Goal: Contribute content: Contribute content

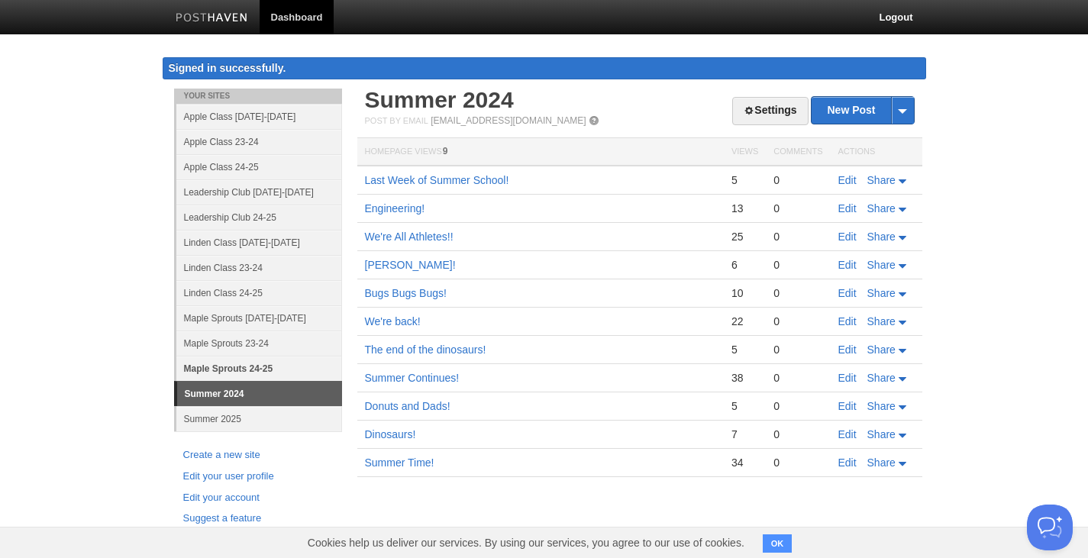
click at [275, 367] on link "Maple Sprouts 24-25" at bounding box center [259, 368] width 166 height 25
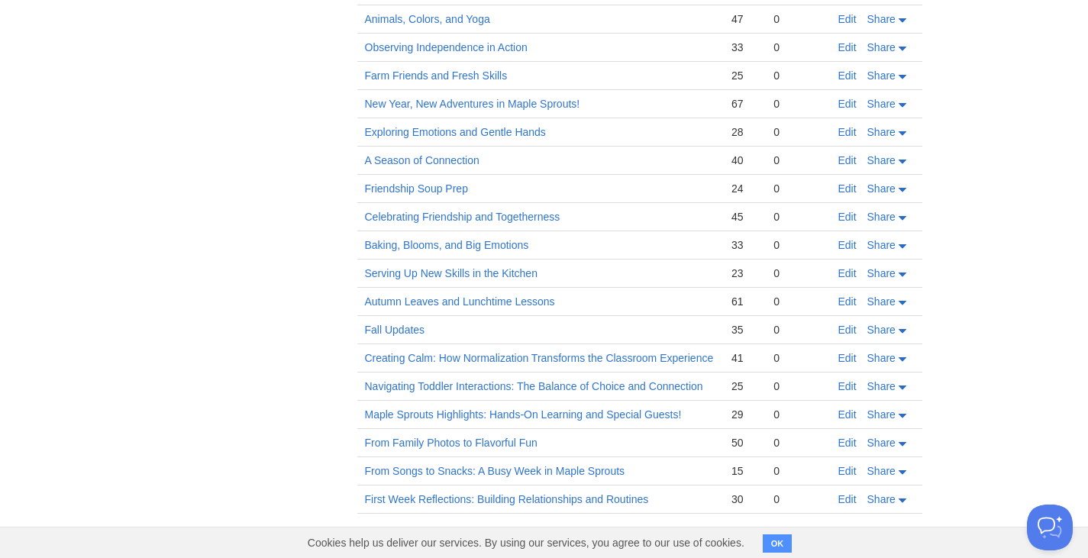
scroll to position [671, 0]
click at [437, 471] on link "From Songs to Snacks: A Busy Week in Maple Sprouts" at bounding box center [495, 470] width 260 height 12
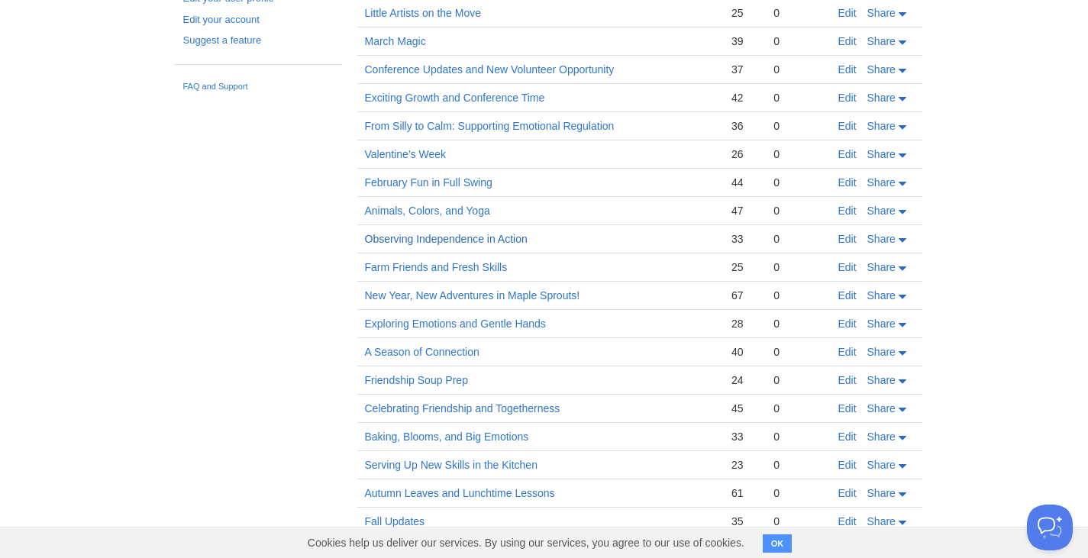
scroll to position [441, 0]
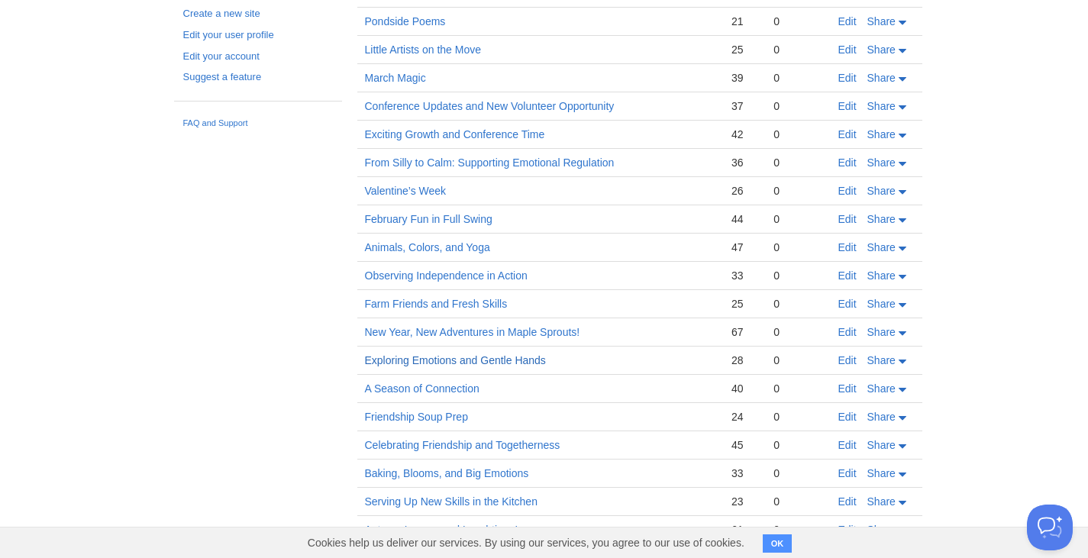
click at [482, 356] on link "Exploring Emotions and Gentle Hands" at bounding box center [455, 360] width 181 height 12
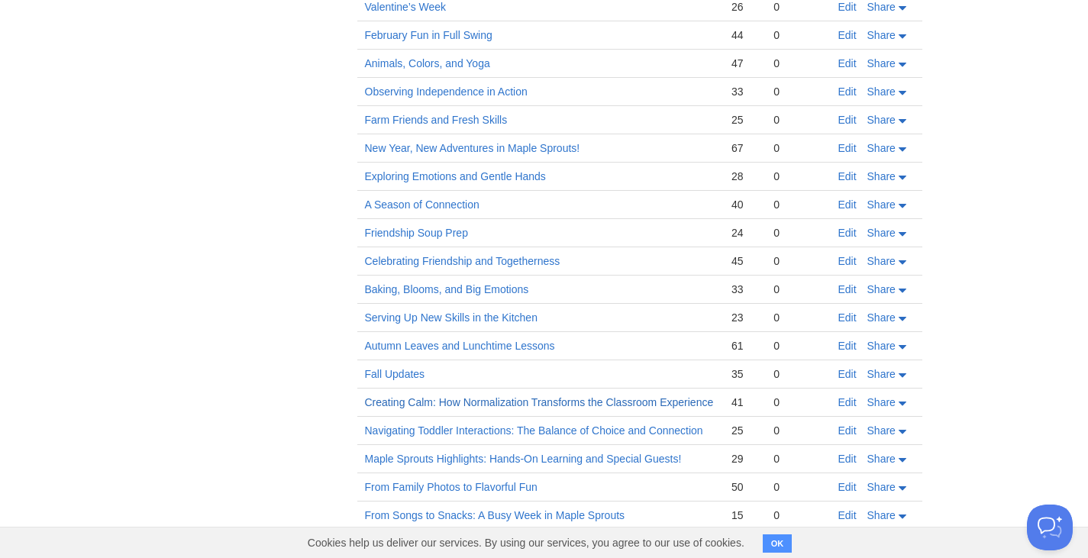
scroll to position [671, 0]
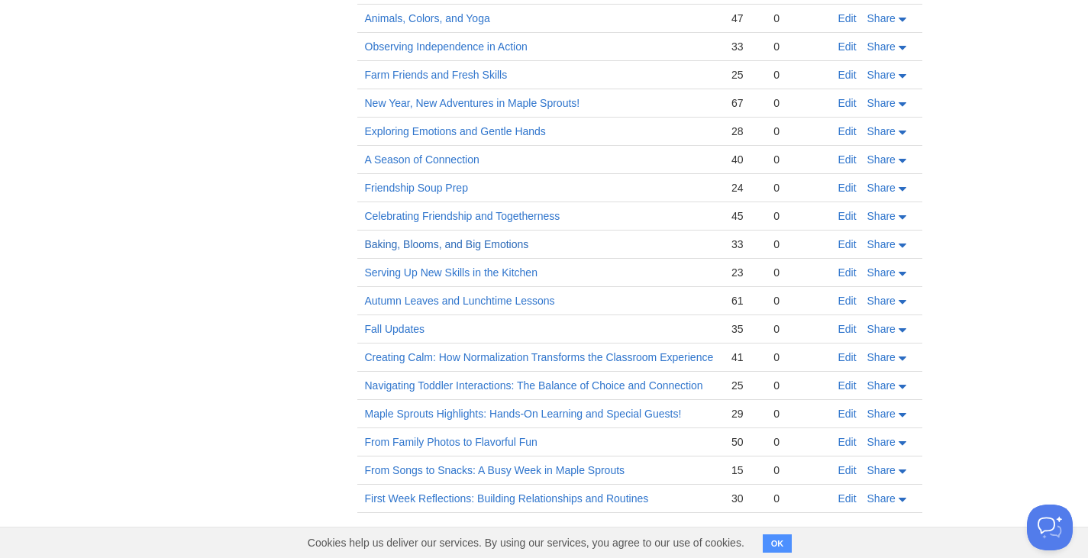
click at [502, 247] on link "Baking, Blooms, and Big Emotions" at bounding box center [447, 244] width 164 height 12
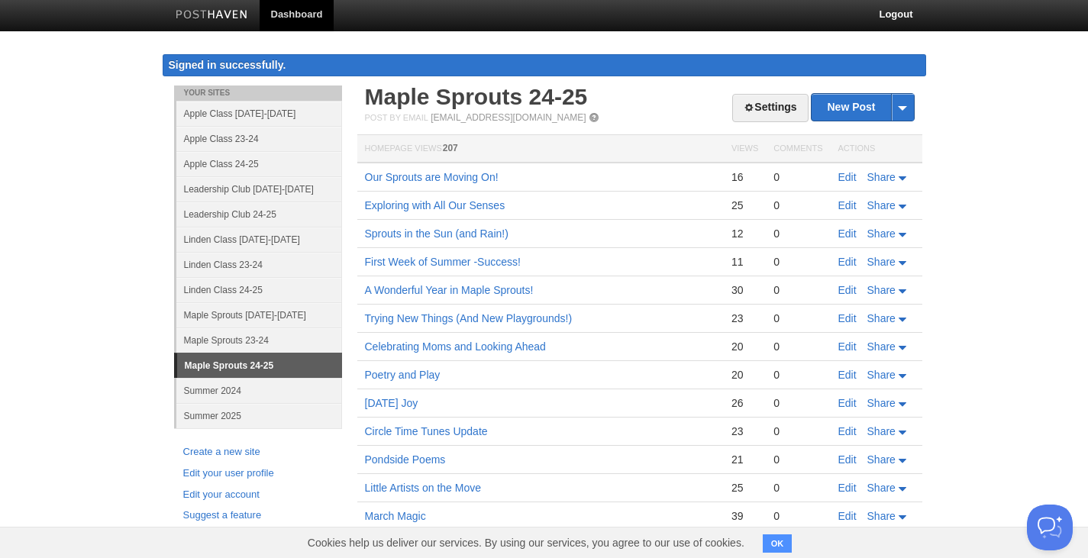
scroll to position [0, 0]
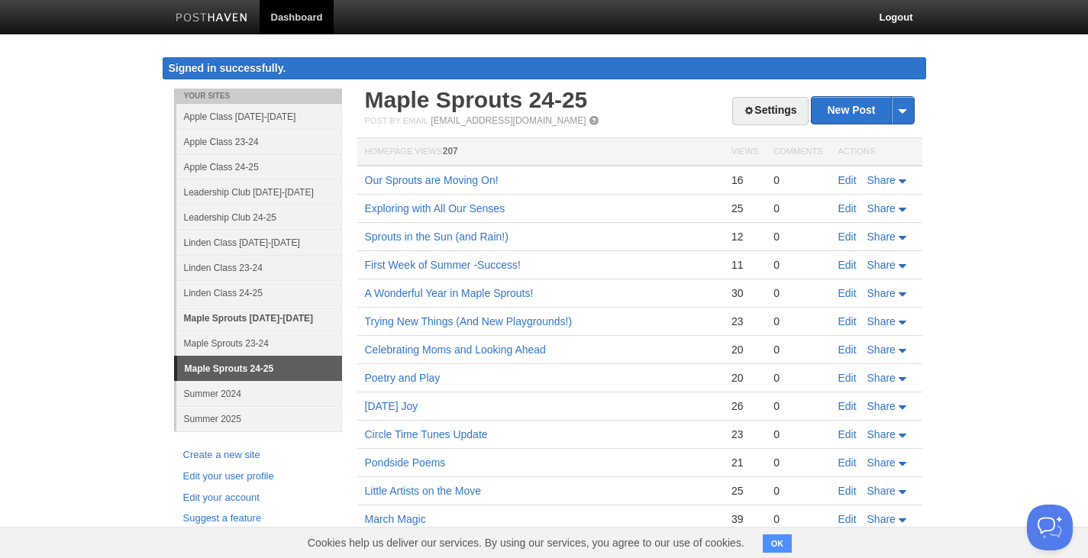
click at [298, 317] on link "Maple Sprouts [DATE]-[DATE]" at bounding box center [259, 318] width 166 height 25
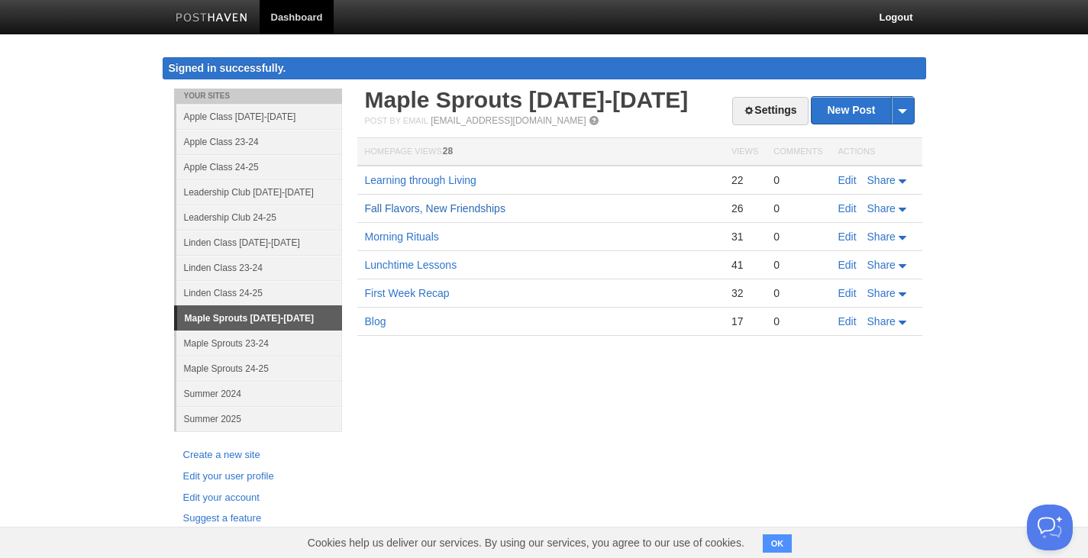
click at [444, 212] on link "Fall Flavors, New Friendships" at bounding box center [435, 208] width 141 height 12
click at [461, 176] on link "Learning through Living" at bounding box center [421, 180] width 112 height 12
click at [432, 241] on link "Morning Rituals" at bounding box center [402, 237] width 74 height 12
click at [848, 101] on link "New Post" at bounding box center [863, 110] width 102 height 27
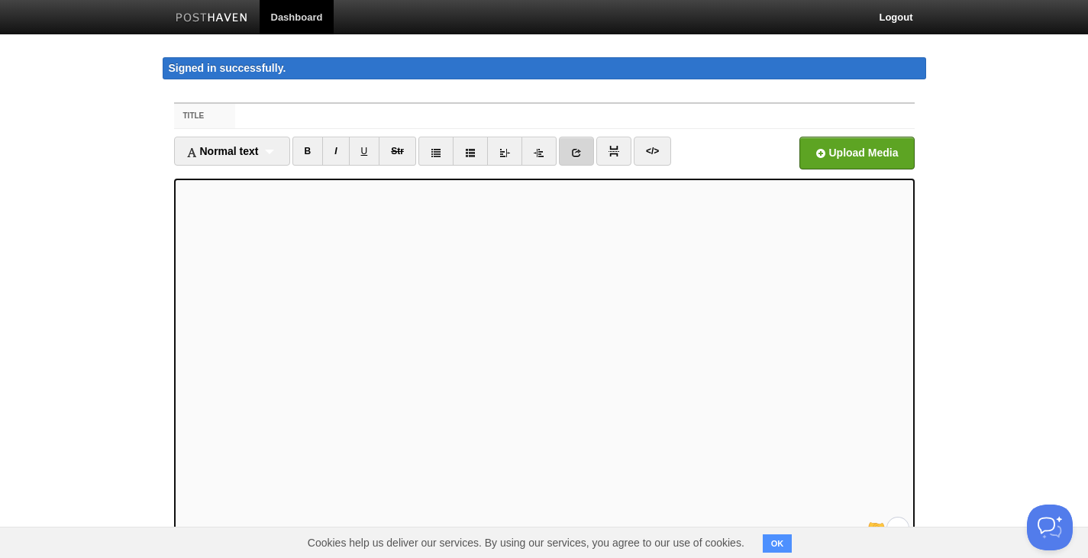
click at [587, 157] on link at bounding box center [576, 151] width 35 height 29
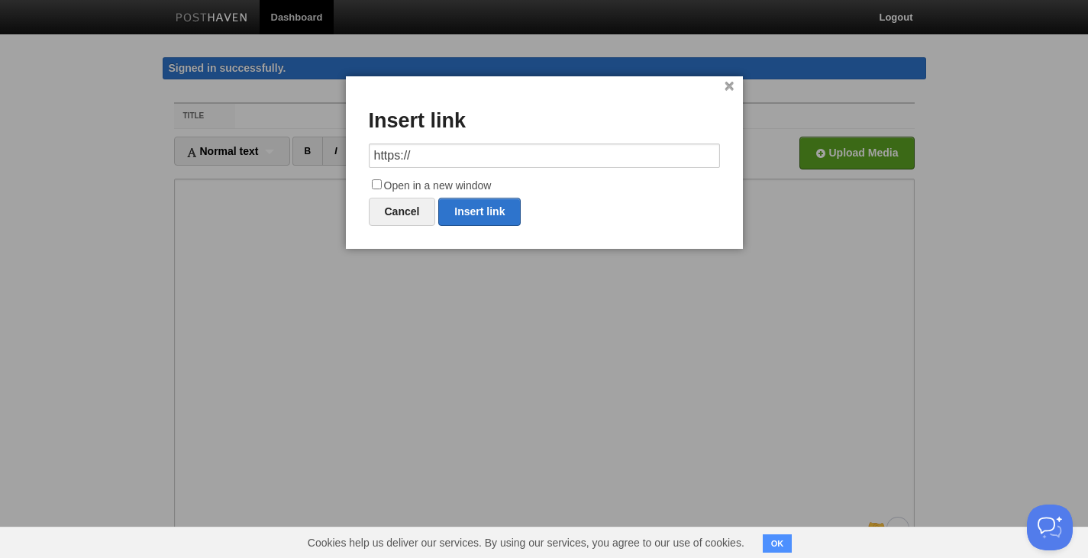
click at [728, 86] on link "×" at bounding box center [730, 86] width 10 height 8
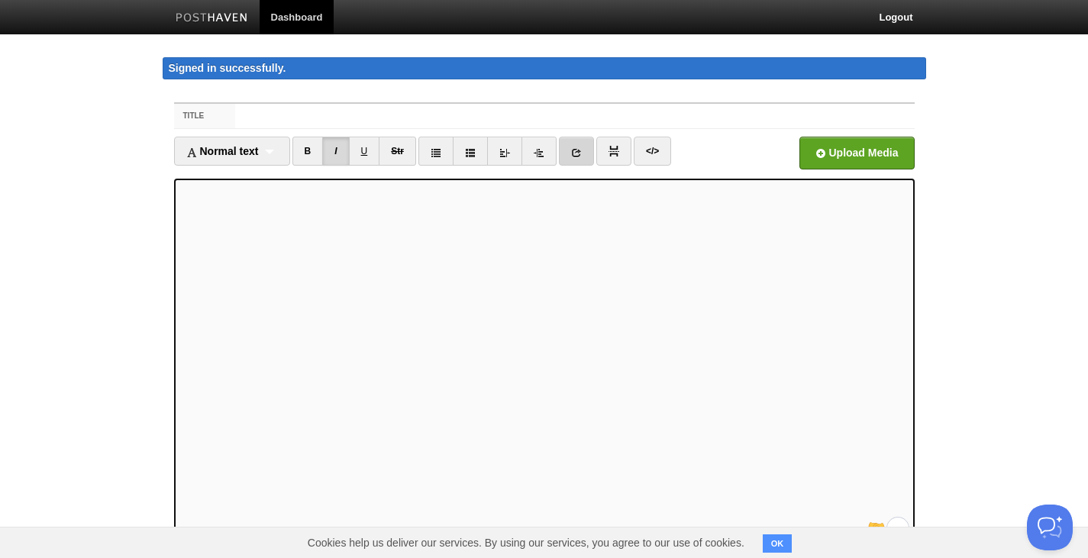
click at [582, 147] on icon at bounding box center [576, 152] width 11 height 11
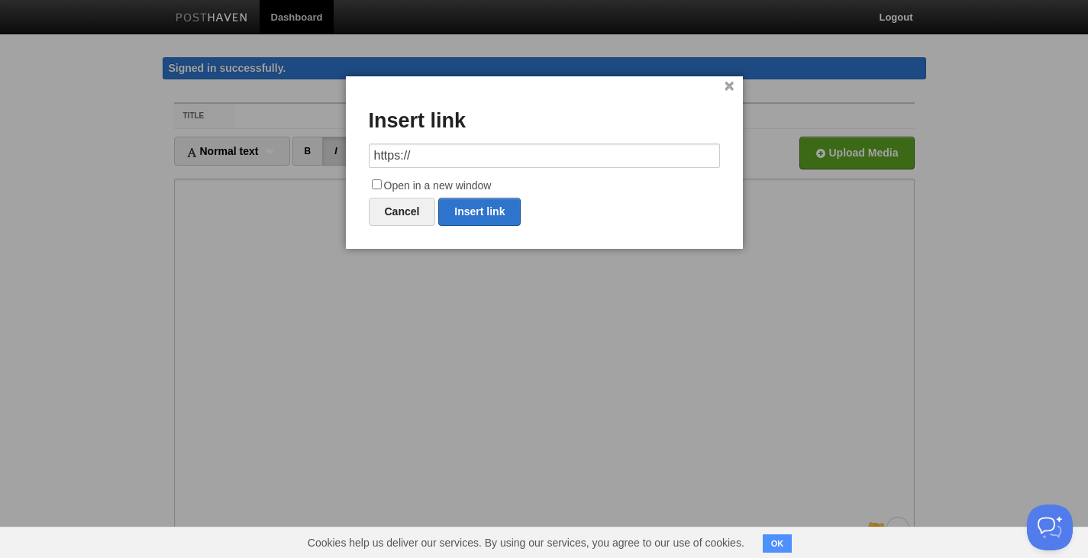
drag, startPoint x: 441, startPoint y: 166, endPoint x: 275, endPoint y: 180, distance: 167.1
click at [275, 180] on body "Dashboard Logout Signed in successfully. Signed in successfully. × Your Sites A…" at bounding box center [544, 339] width 1088 height 678
click at [507, 215] on link "Insert link" at bounding box center [479, 212] width 82 height 28
type input "https://"
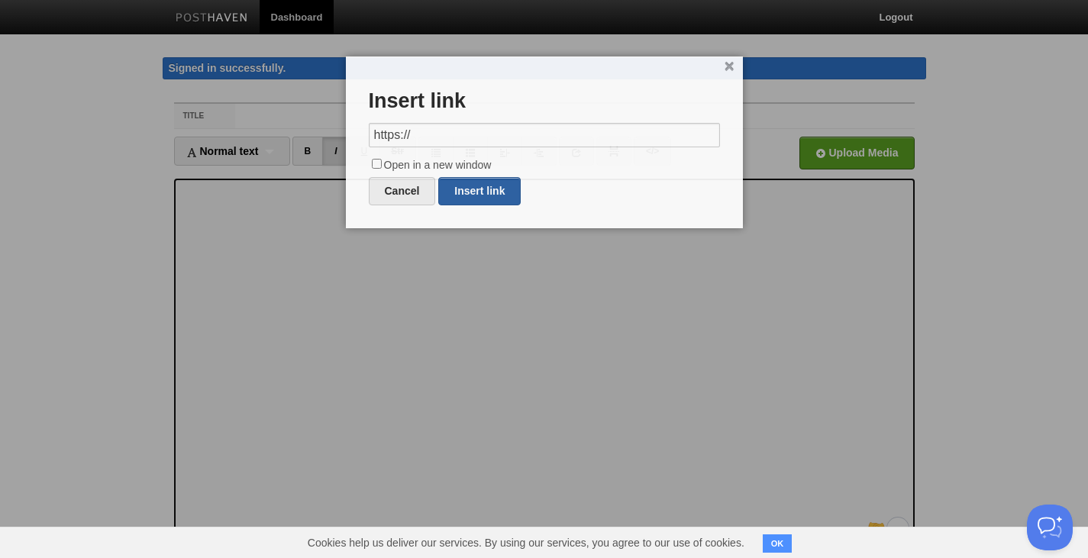
scroll to position [0, 0]
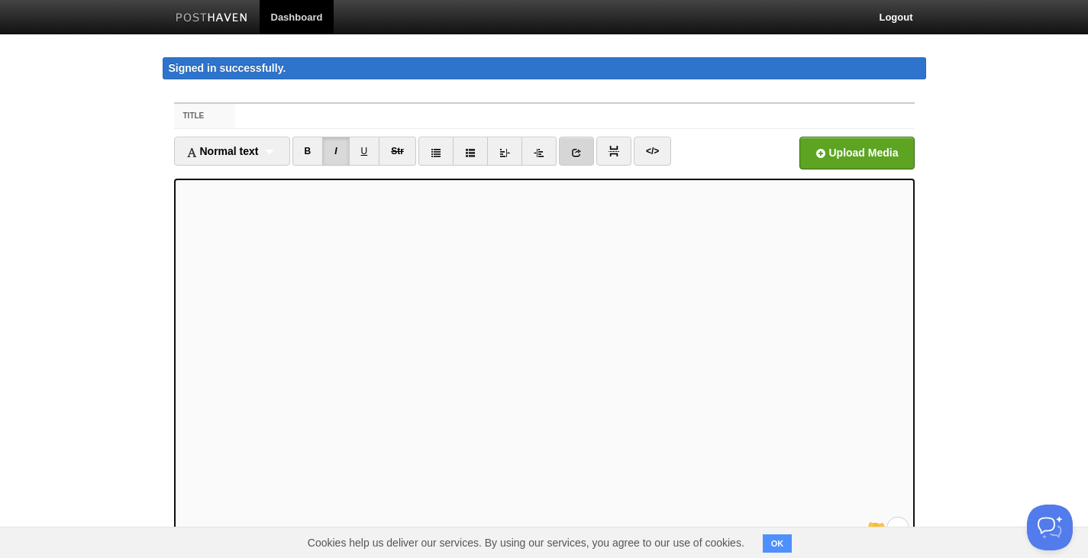
click at [582, 151] on icon at bounding box center [576, 152] width 11 height 11
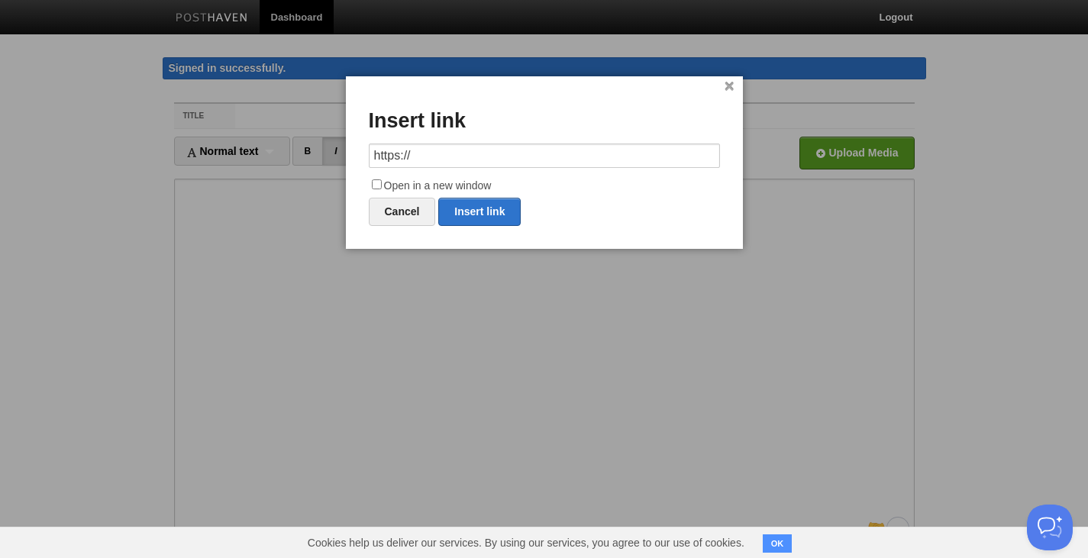
drag, startPoint x: 461, startPoint y: 154, endPoint x: 40, endPoint y: 197, distance: 423.0
click at [40, 197] on body "Dashboard Logout Signed in successfully. Signed in successfully. × Your Sites A…" at bounding box center [544, 339] width 1088 height 678
click at [473, 218] on link "Insert link" at bounding box center [479, 212] width 82 height 28
type input "https://"
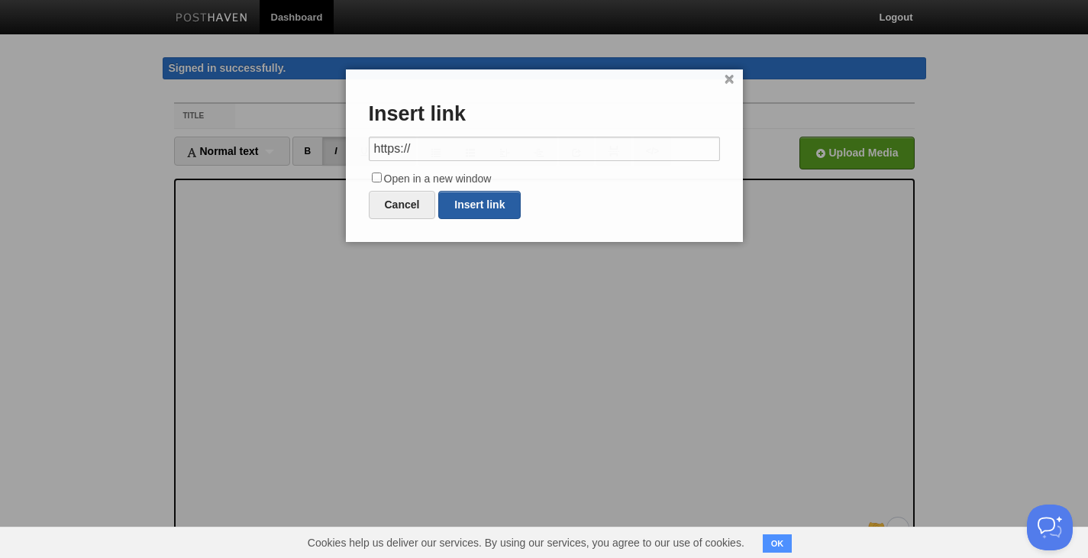
scroll to position [0, 0]
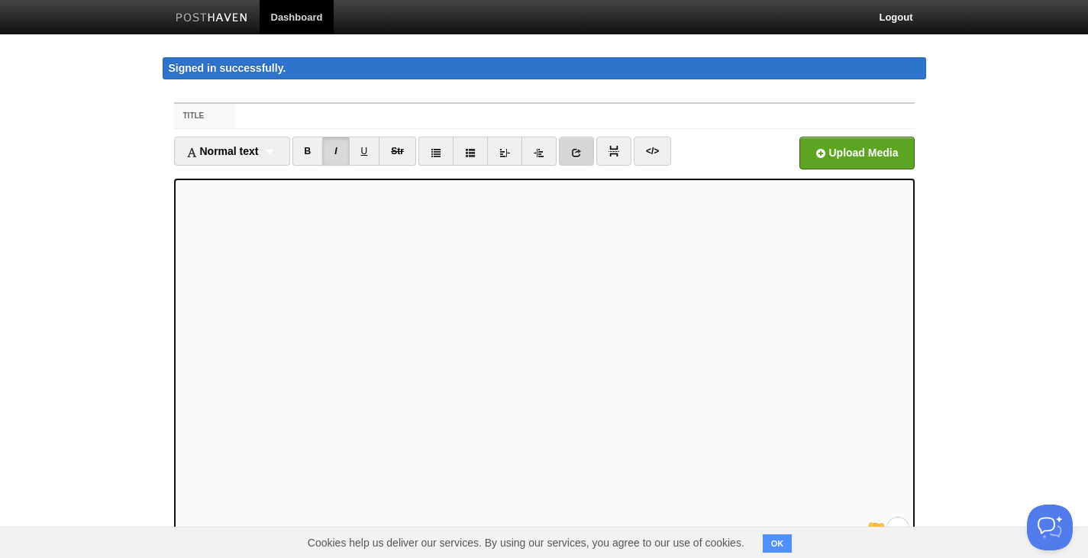
click at [574, 147] on icon at bounding box center [576, 152] width 11 height 11
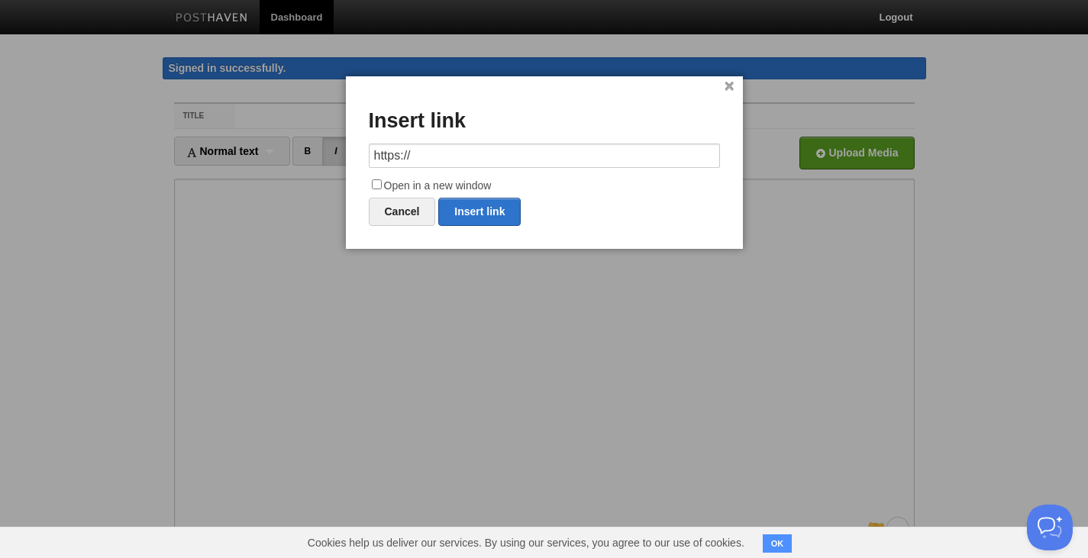
drag, startPoint x: 411, startPoint y: 160, endPoint x: 226, endPoint y: 167, distance: 185.0
click at [226, 167] on body "Dashboard Logout Signed in successfully. Signed in successfully. × Your Sites A…" at bounding box center [544, 339] width 1088 height 678
click at [504, 205] on link "Insert link" at bounding box center [479, 212] width 82 height 28
type input "https://"
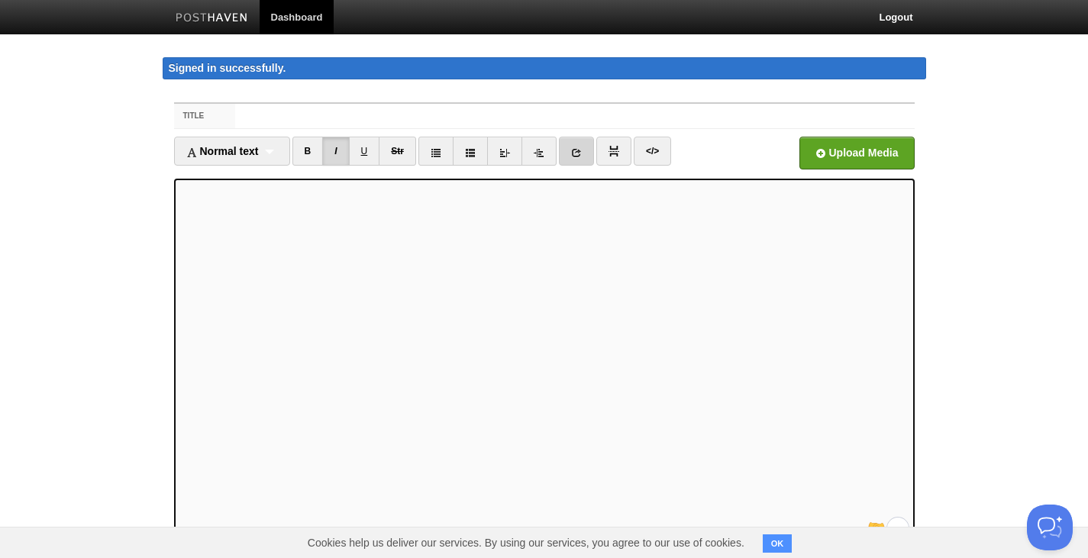
click at [585, 146] on link at bounding box center [576, 151] width 35 height 29
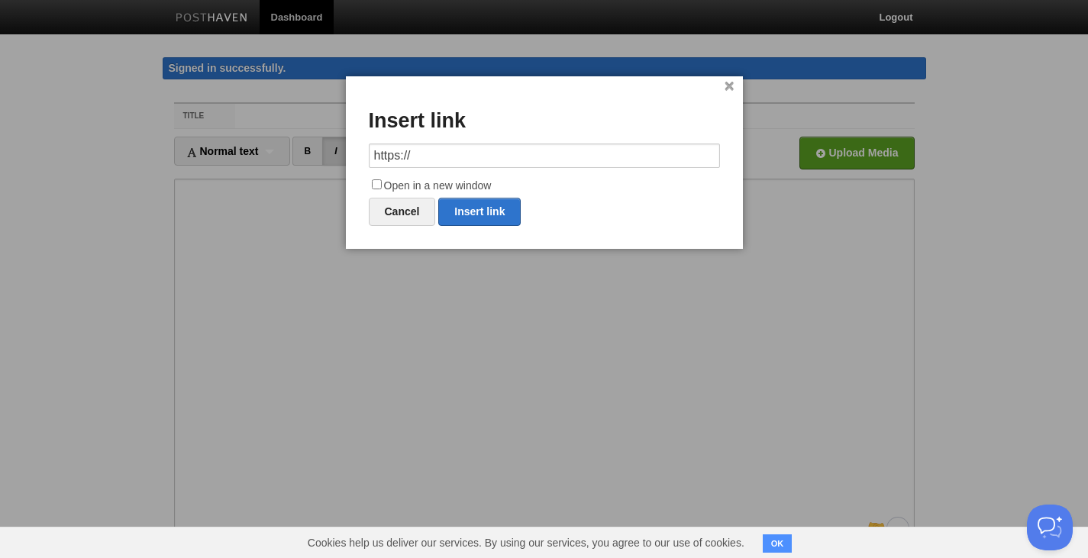
drag, startPoint x: 487, startPoint y: 161, endPoint x: 192, endPoint y: 168, distance: 294.9
click at [192, 168] on body "Dashboard Logout Signed in successfully. Signed in successfully. × Your Sites A…" at bounding box center [544, 339] width 1088 height 678
click at [504, 209] on link "Insert link" at bounding box center [479, 212] width 82 height 28
type input "https://"
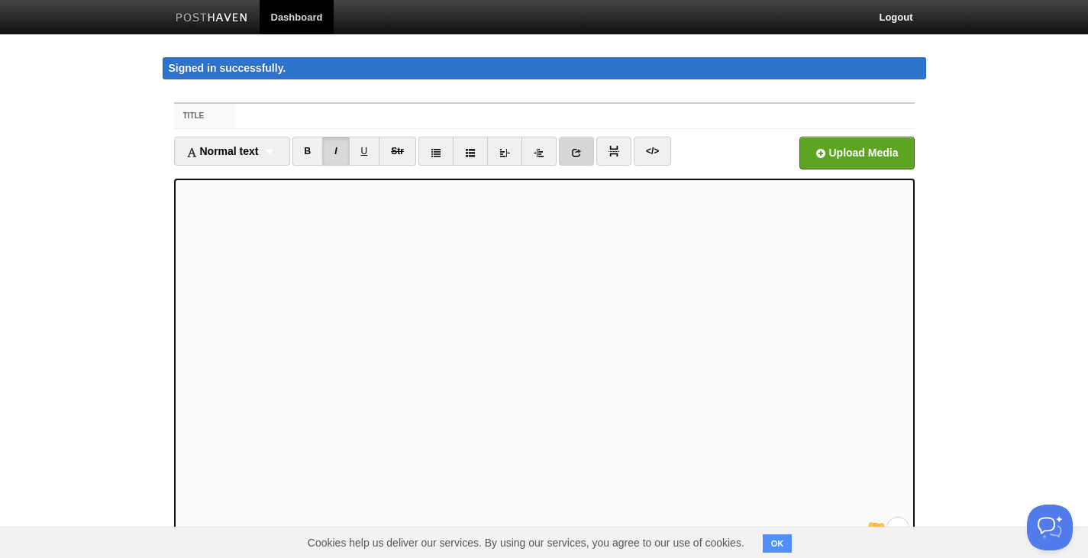
click at [571, 153] on link at bounding box center [576, 151] width 35 height 29
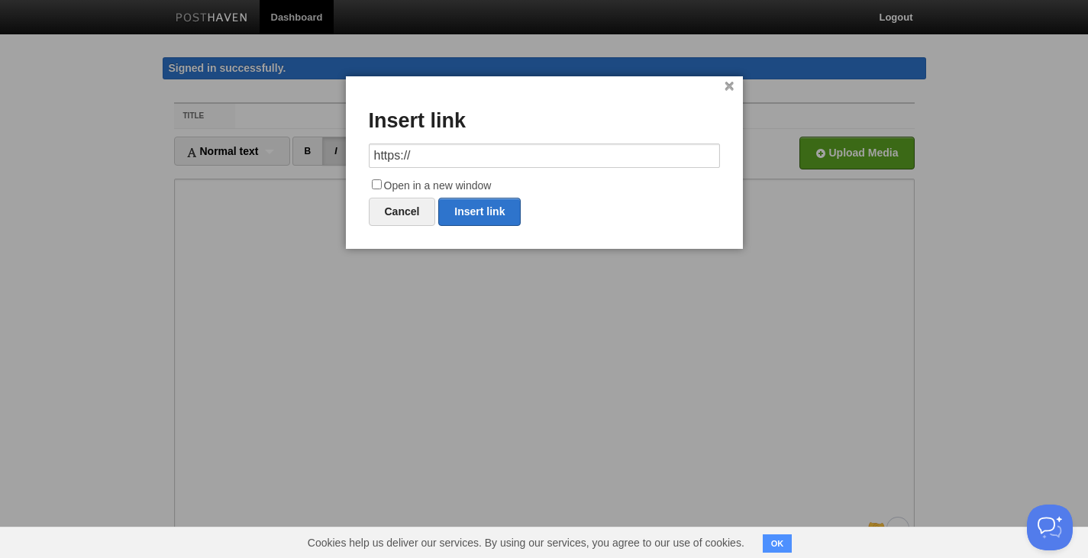
drag, startPoint x: 465, startPoint y: 151, endPoint x: 115, endPoint y: 174, distance: 350.6
click at [115, 174] on body "Dashboard Logout Signed in successfully. Signed in successfully. × Your Sites A…" at bounding box center [544, 339] width 1088 height 678
type input "V"
click at [506, 215] on link "Insert link" at bounding box center [479, 212] width 82 height 28
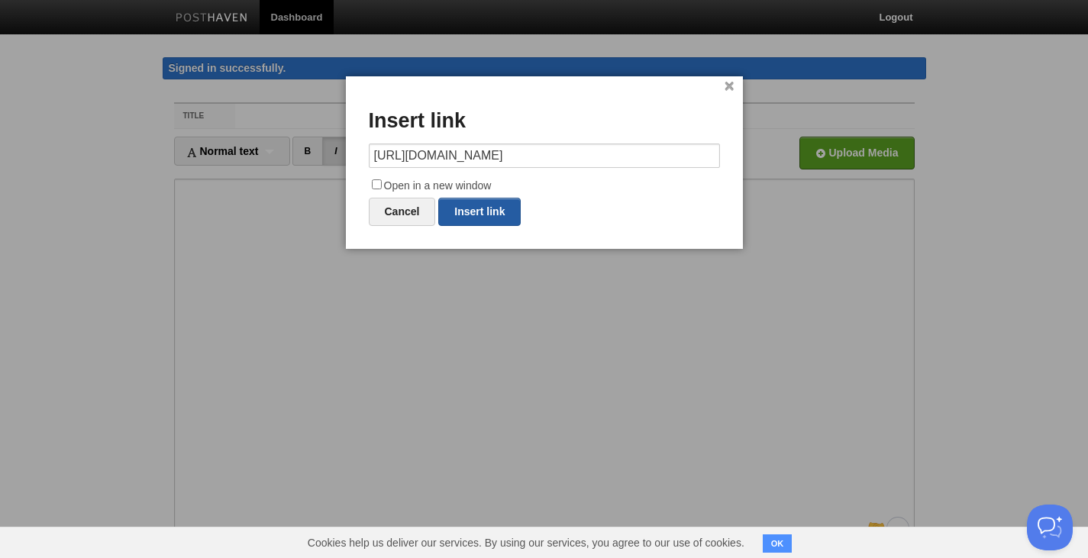
type input "https://"
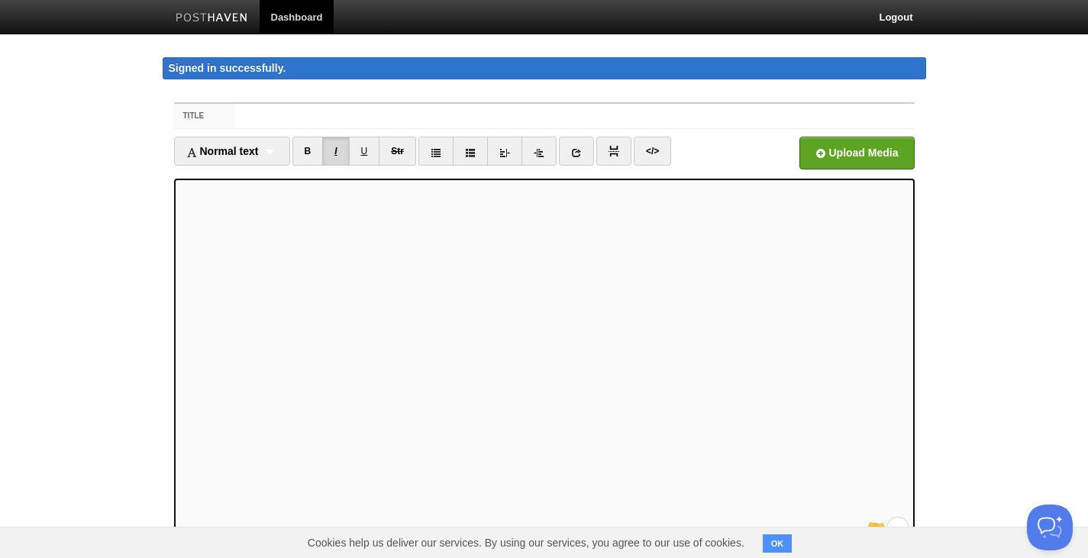
click at [341, 146] on link "I" at bounding box center [335, 151] width 27 height 29
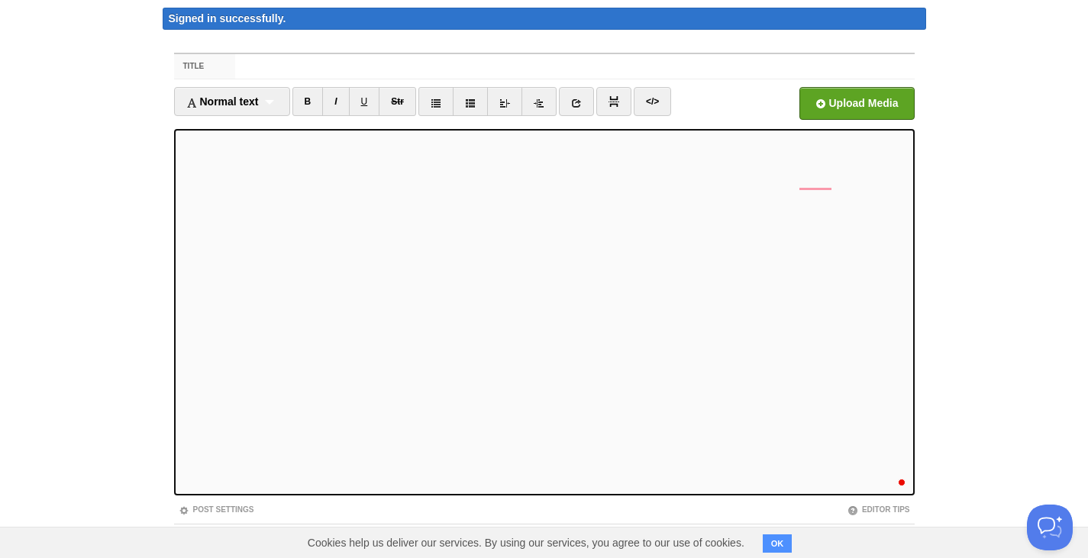
scroll to position [76, 0]
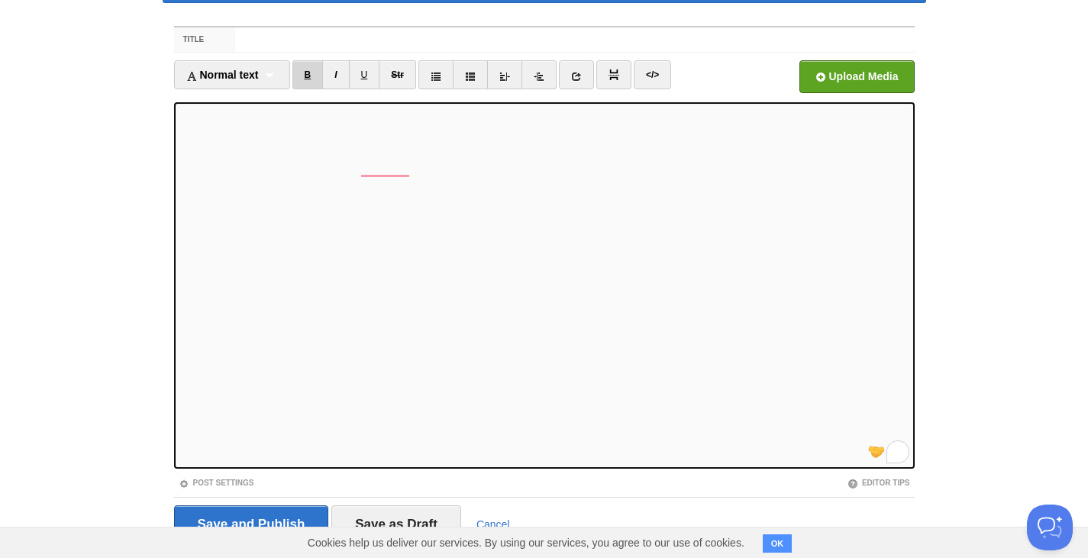
click at [315, 78] on link "B" at bounding box center [308, 74] width 31 height 29
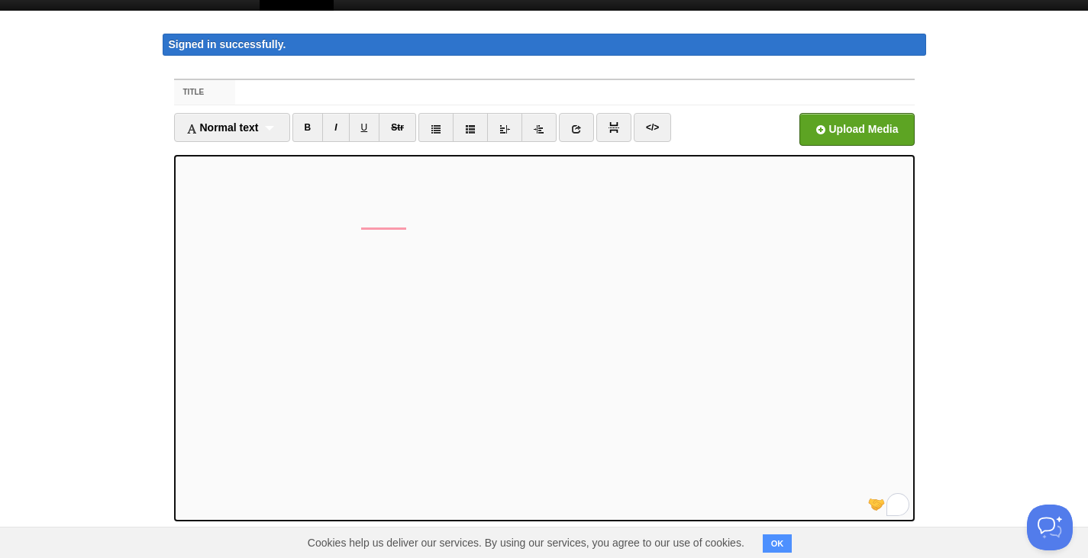
scroll to position [0, 0]
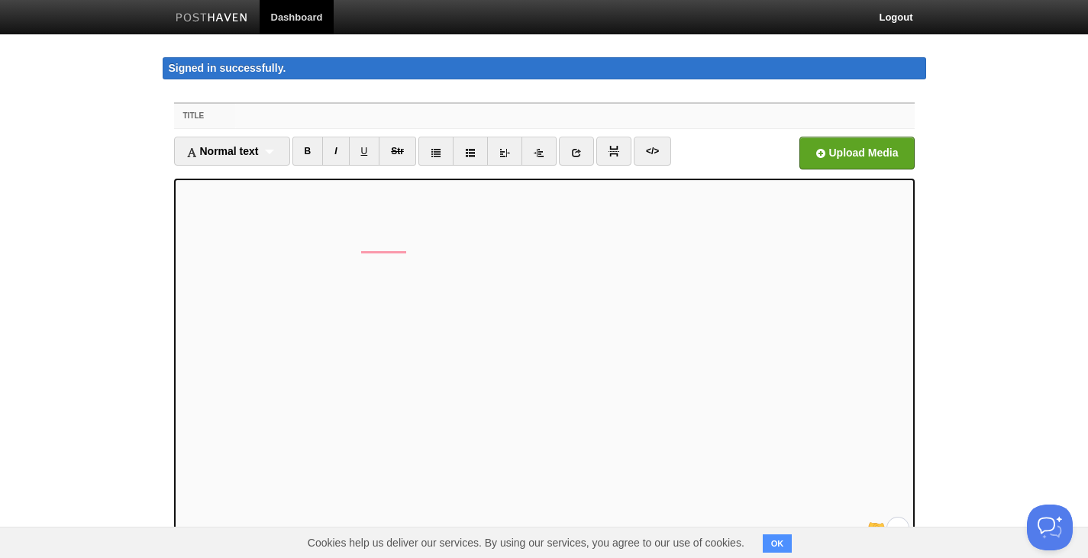
click at [272, 105] on input "Title" at bounding box center [574, 116] width 679 height 24
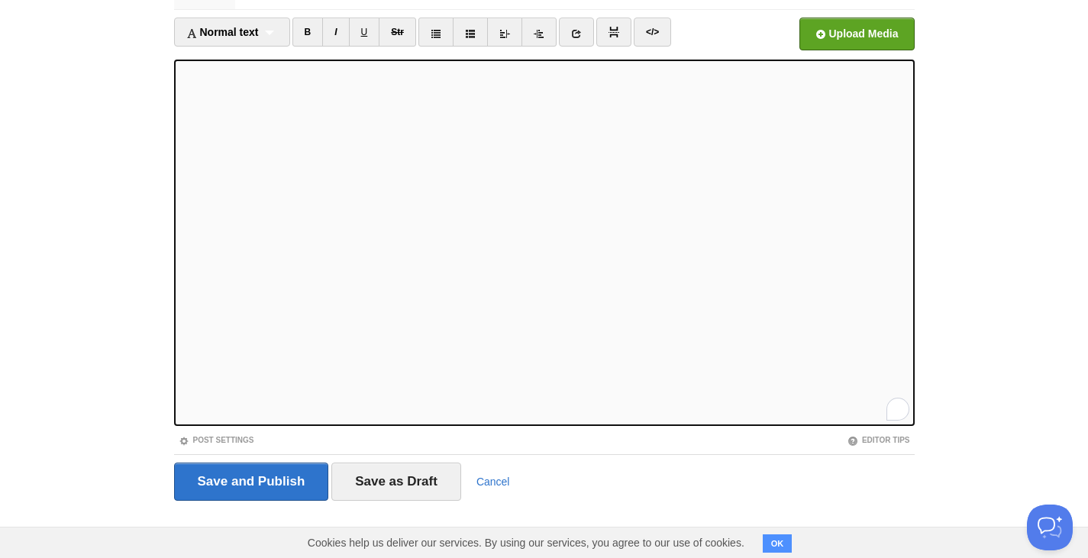
scroll to position [219, 0]
click at [582, 32] on icon at bounding box center [576, 33] width 11 height 11
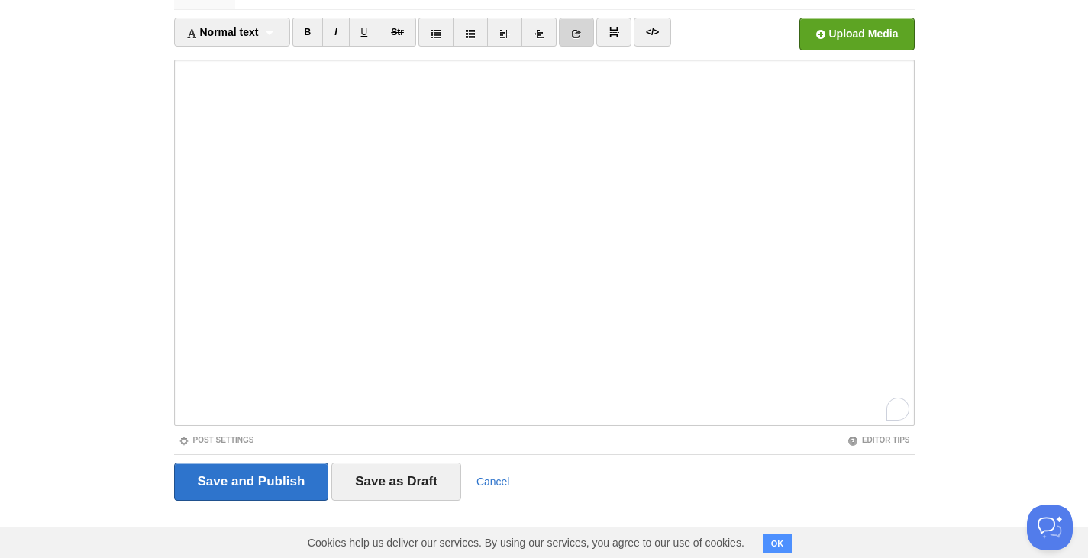
scroll to position [0, 0]
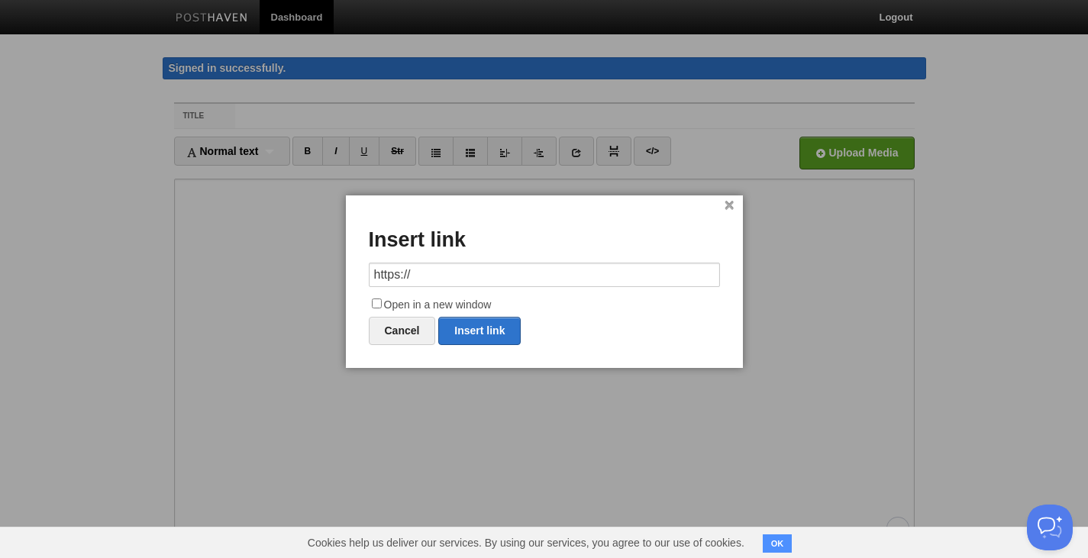
drag, startPoint x: 429, startPoint y: 274, endPoint x: 128, endPoint y: 301, distance: 302.1
click at [132, 297] on body "Dashboard Logout Signed in successfully. Signed in successfully. × Your Sites A…" at bounding box center [544, 339] width 1088 height 678
type input "[URL][DOMAIN_NAME]"
click at [383, 302] on label "Open in a new window" at bounding box center [544, 305] width 351 height 18
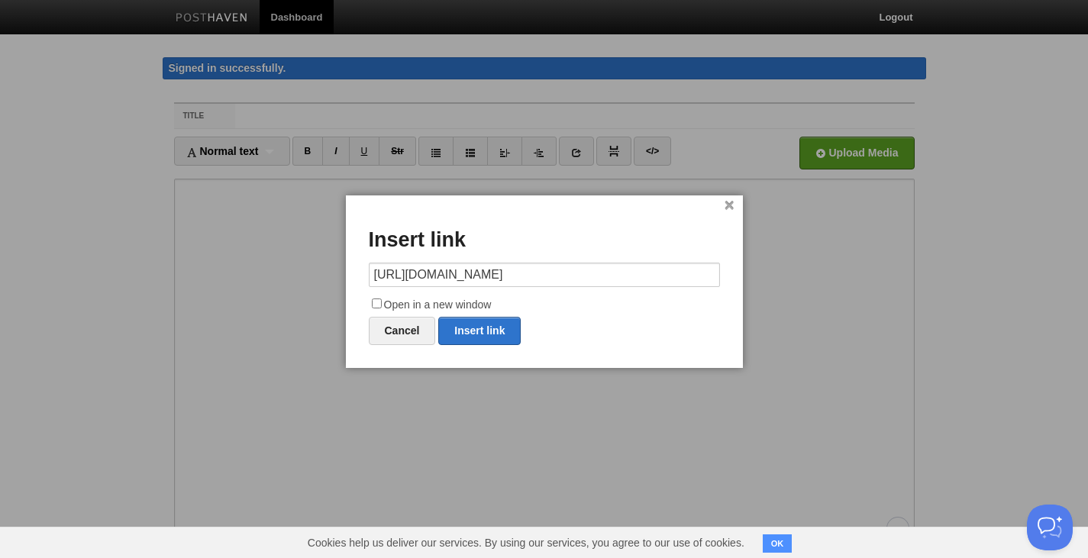
click at [382, 302] on input "Open in a new window" at bounding box center [377, 304] width 10 height 10
checkbox input "true"
click at [503, 325] on link "Insert link" at bounding box center [479, 331] width 82 height 28
type input "https://"
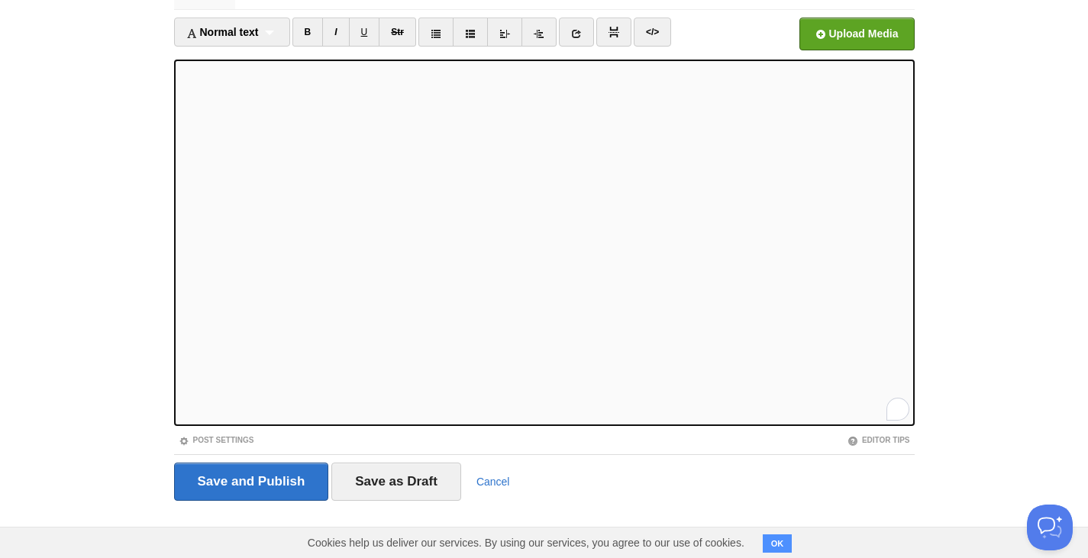
scroll to position [212, 0]
click at [310, 25] on link "B" at bounding box center [308, 32] width 31 height 29
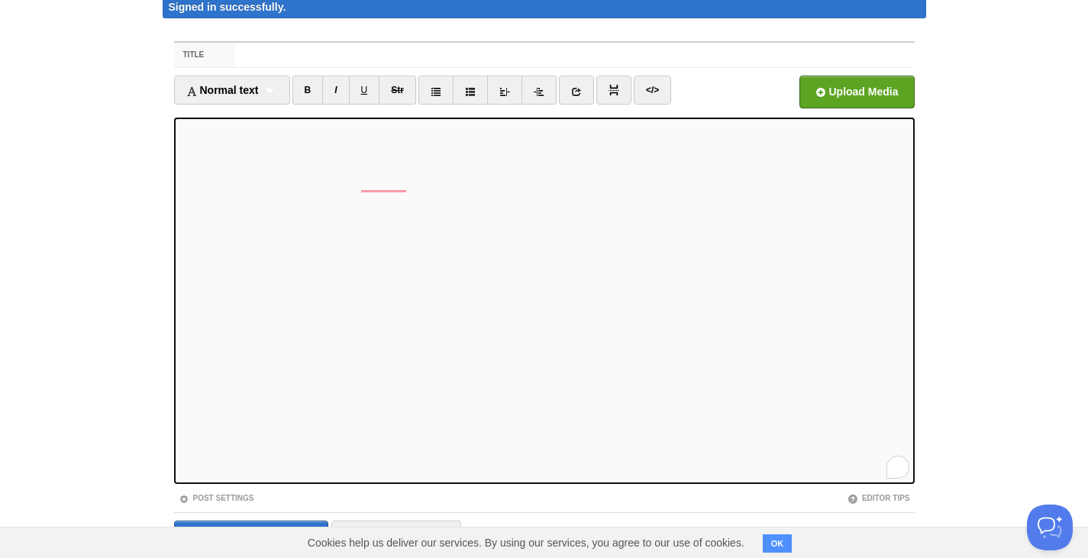
scroll to position [0, 0]
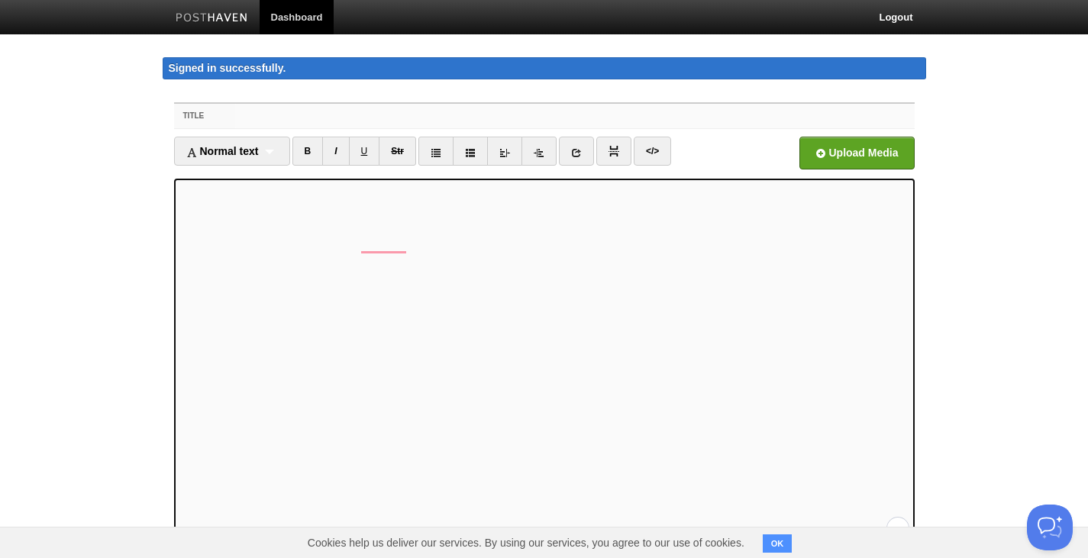
click at [245, 110] on input "Title" at bounding box center [574, 116] width 679 height 24
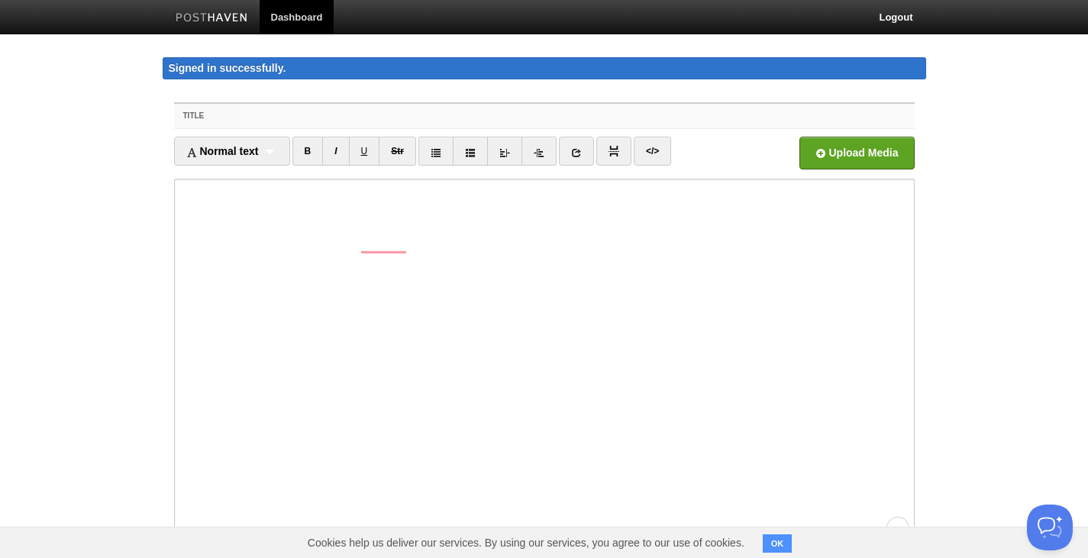
paste input "Singing Through the Seasons"
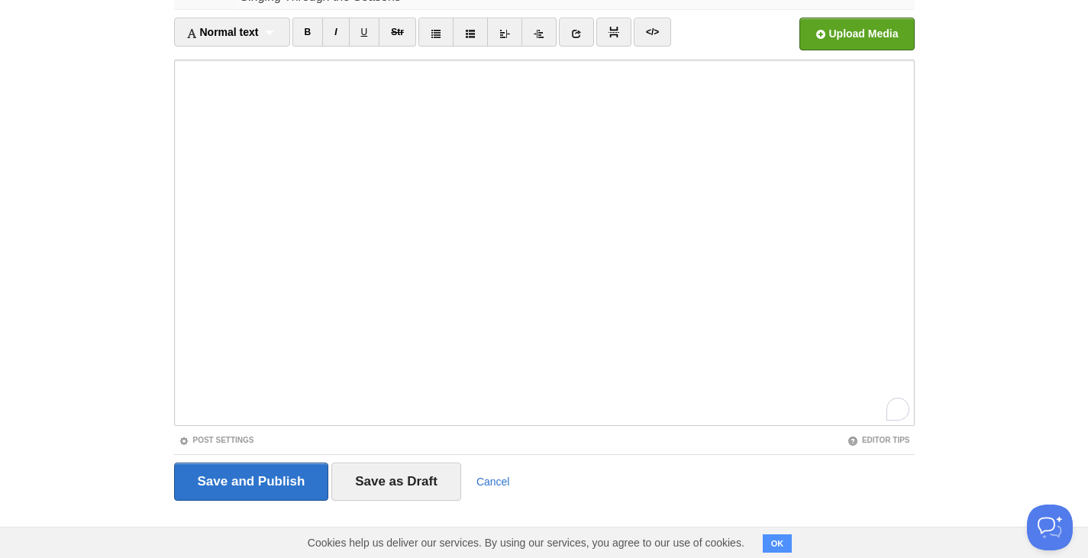
scroll to position [212, 0]
type input "Singing Through the Seasons"
click at [256, 479] on input "Save and Publish" at bounding box center [251, 482] width 155 height 38
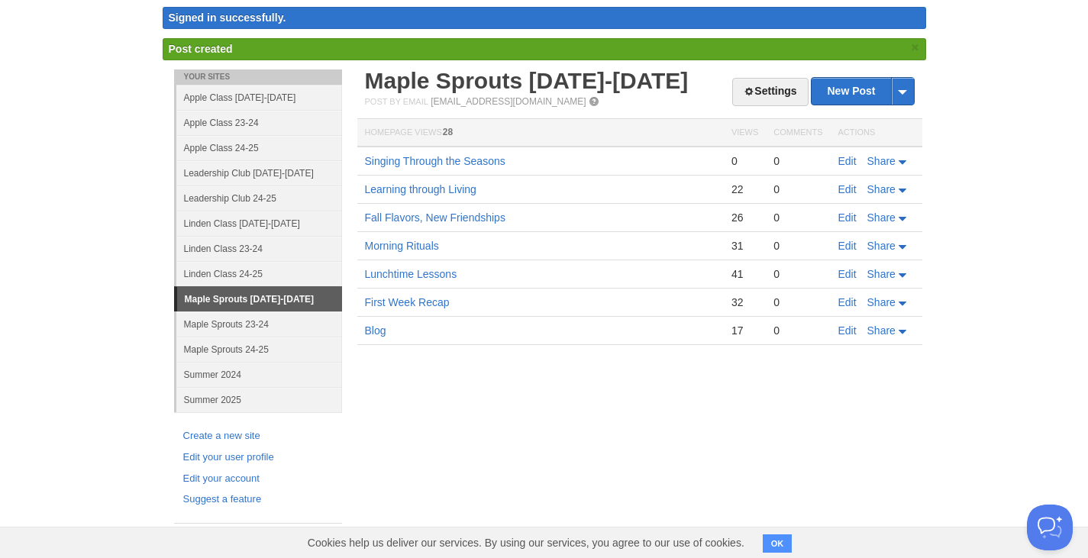
scroll to position [19, 0]
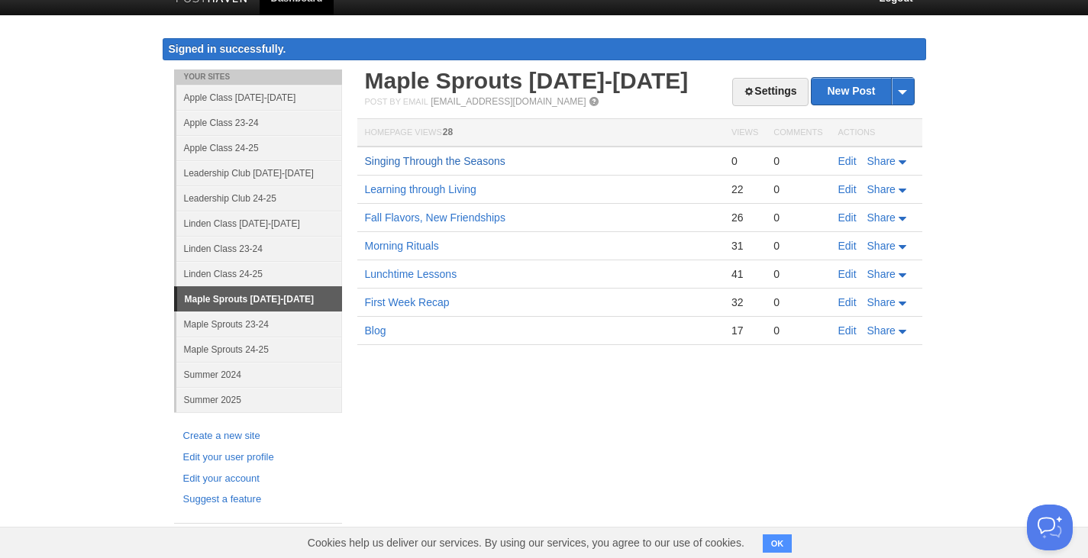
click at [461, 167] on td "Singing Through the Seasons" at bounding box center [540, 161] width 367 height 29
click at [491, 157] on link "Singing Through the Seasons" at bounding box center [435, 161] width 141 height 12
